Goal: Book appointment/travel/reservation

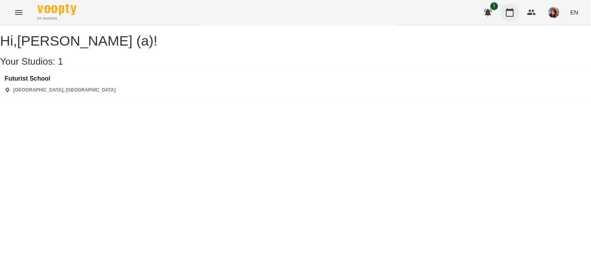
click at [504, 13] on button "button" at bounding box center [509, 12] width 19 height 19
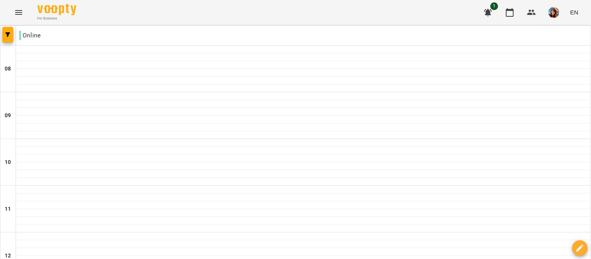
scroll to position [539, 0]
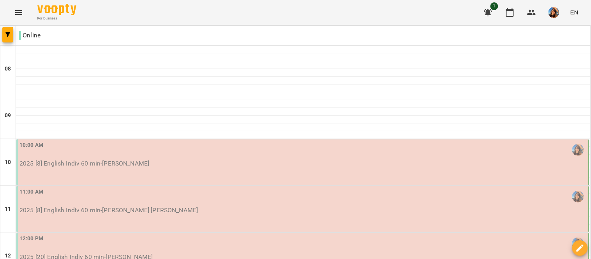
scroll to position [28, 0]
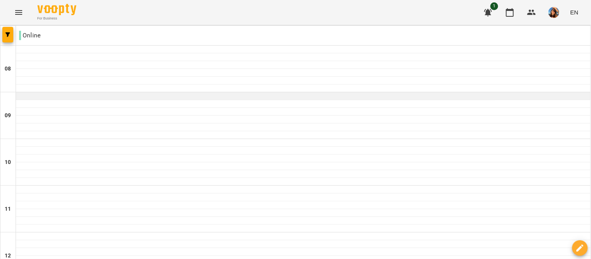
scroll to position [305, 0]
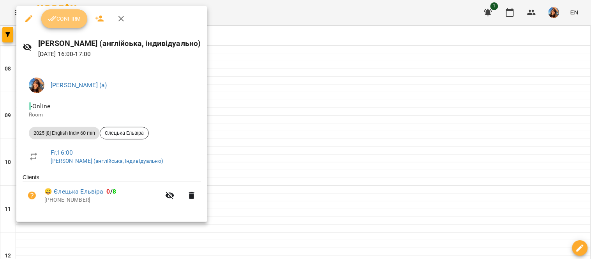
click at [64, 23] on button "Confirm" at bounding box center [64, 18] width 46 height 19
